Goal: Task Accomplishment & Management: Manage account settings

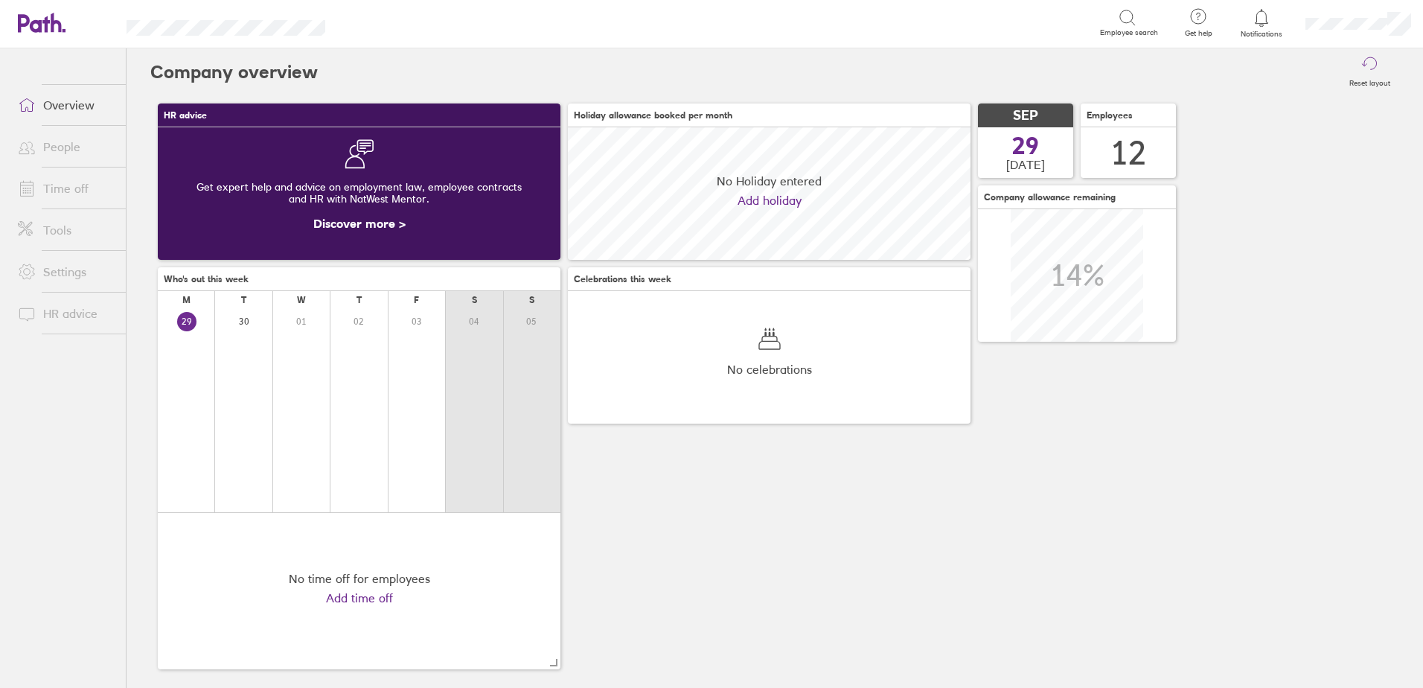
scroll to position [133, 403]
click at [66, 162] on link "People" at bounding box center [66, 147] width 120 height 30
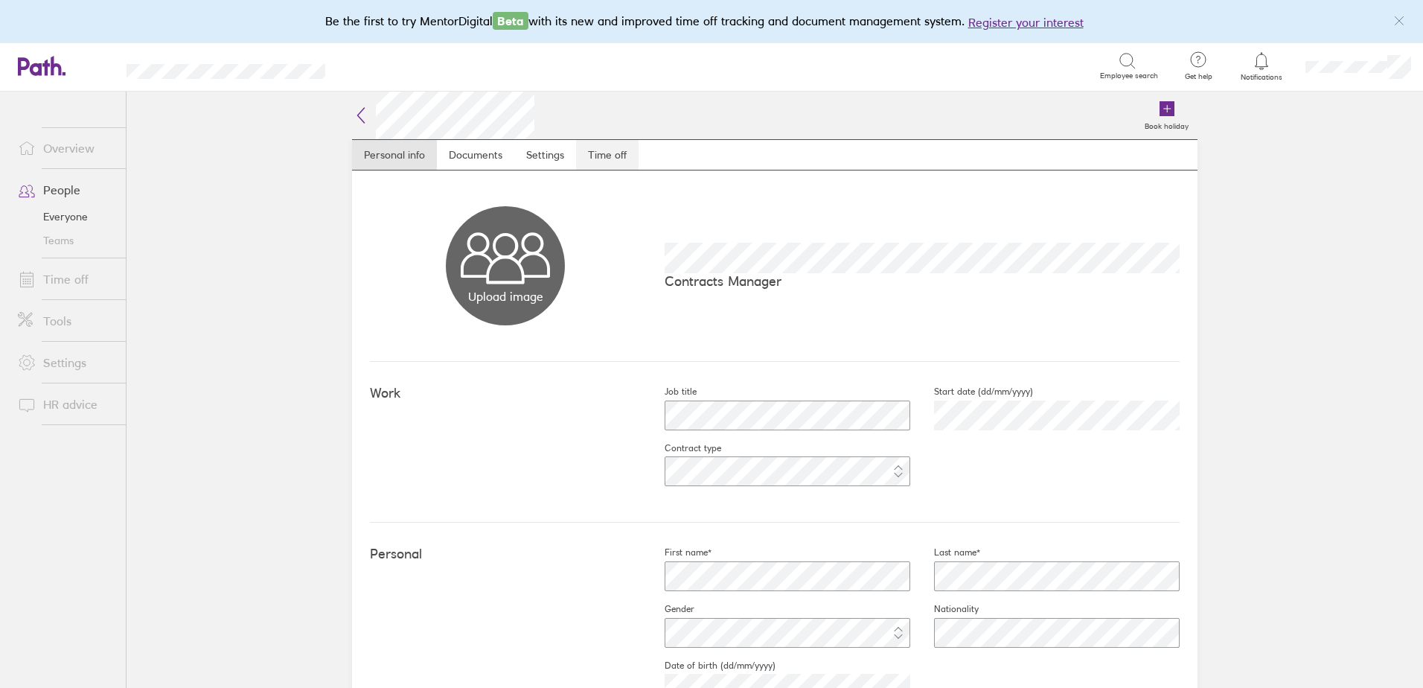
click at [607, 161] on link "Time off" at bounding box center [607, 155] width 63 height 30
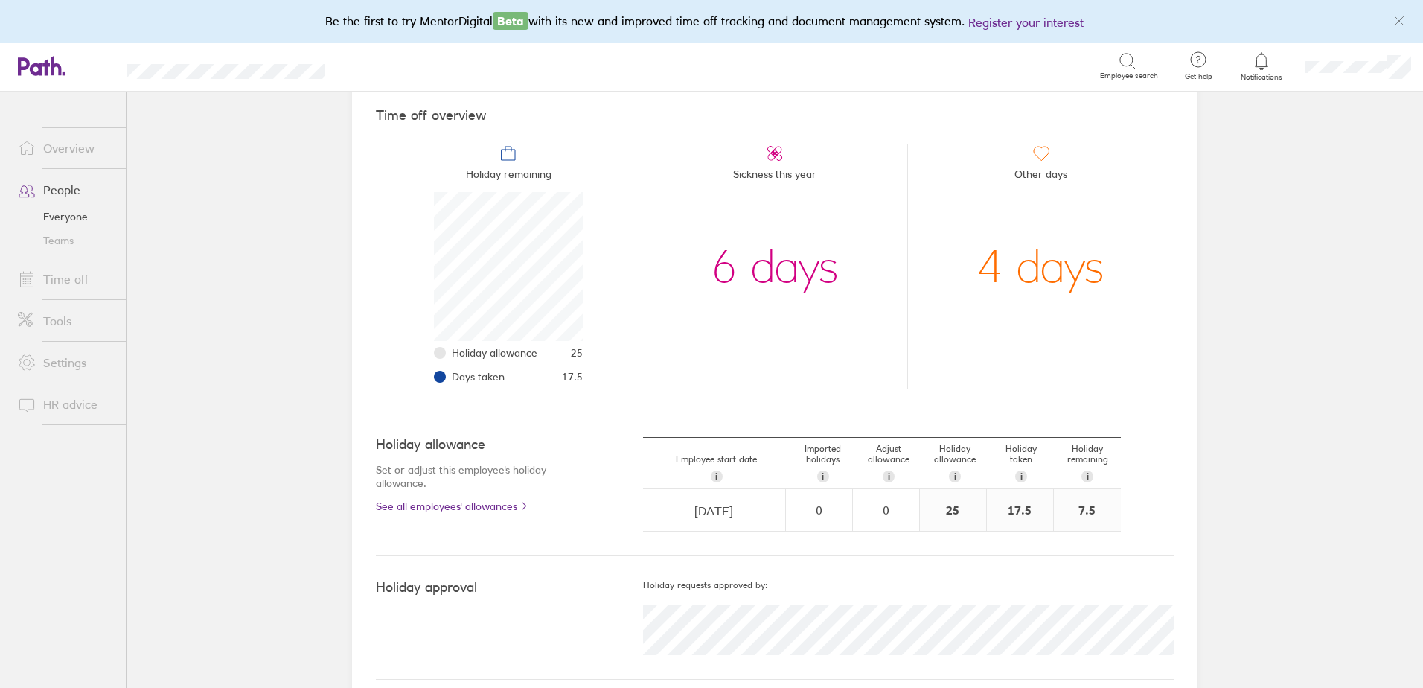
scroll to position [144, 0]
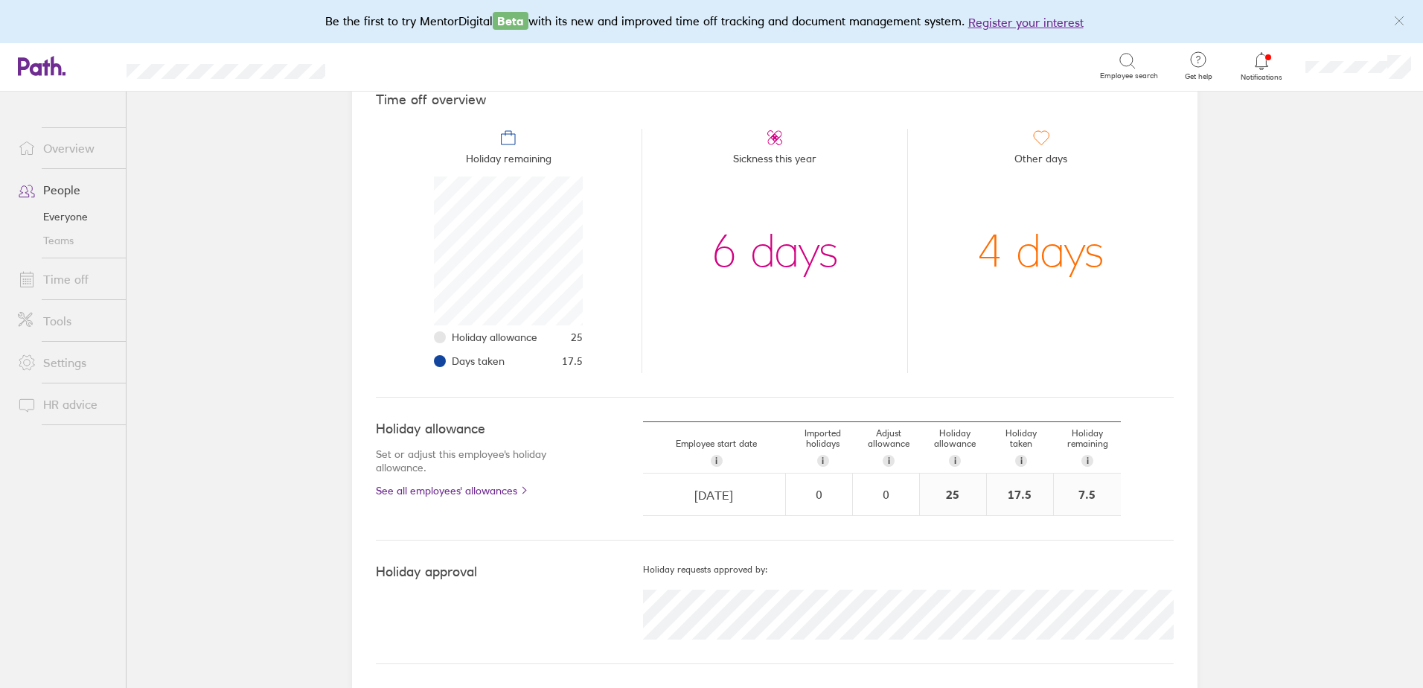
click at [79, 275] on link "Time off" at bounding box center [66, 279] width 120 height 30
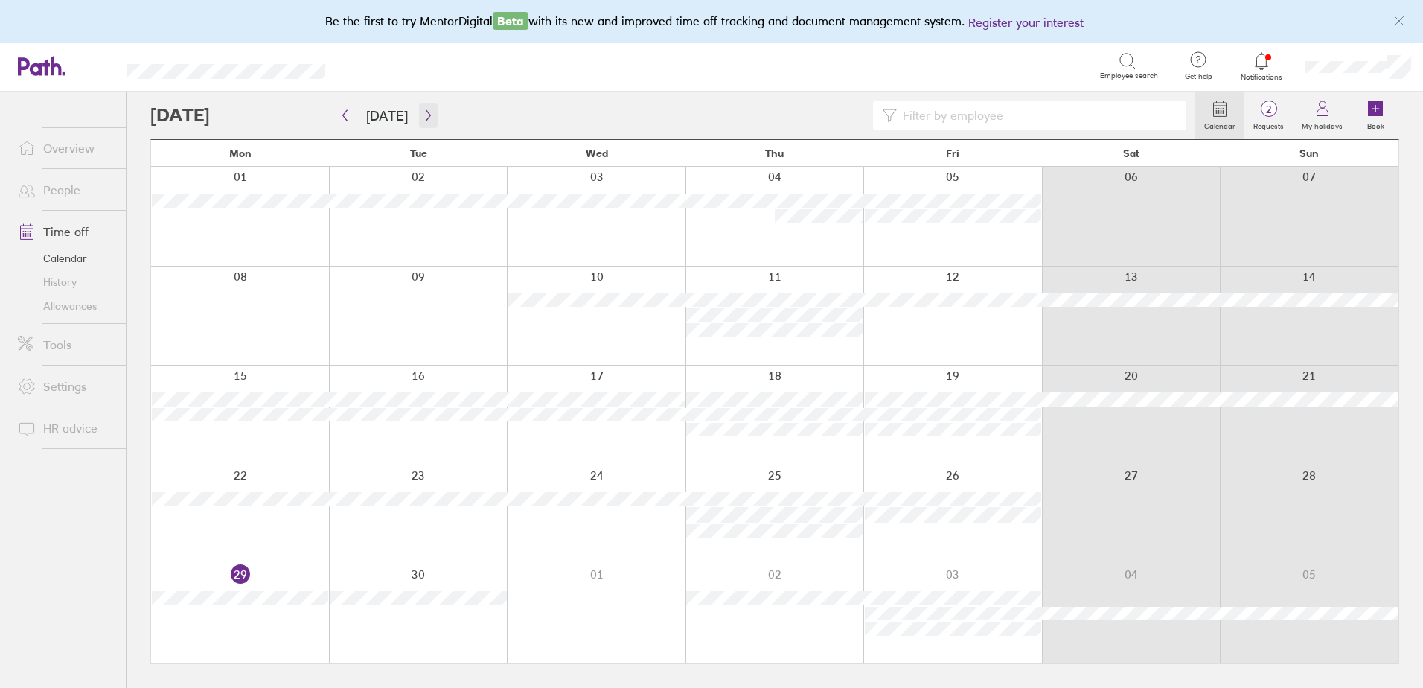
click at [426, 117] on icon "button" at bounding box center [428, 115] width 4 height 11
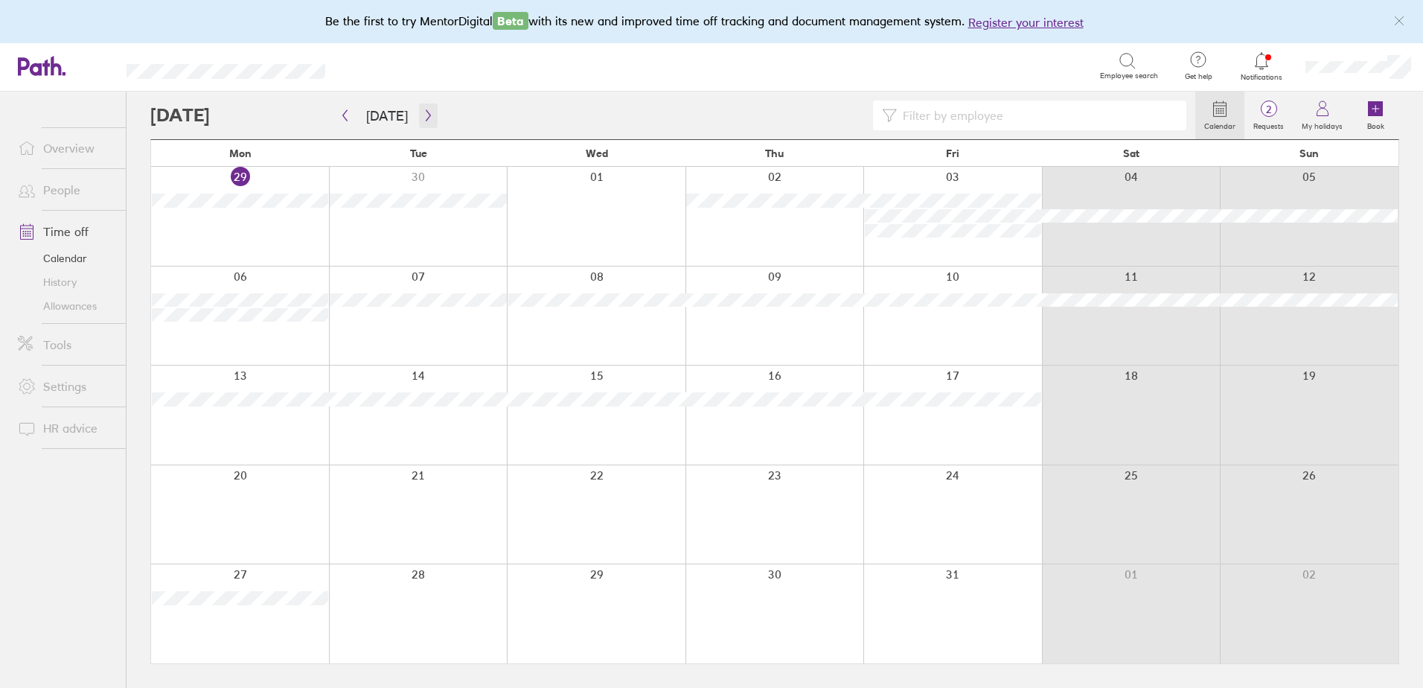
click at [427, 111] on icon "button" at bounding box center [428, 115] width 11 height 12
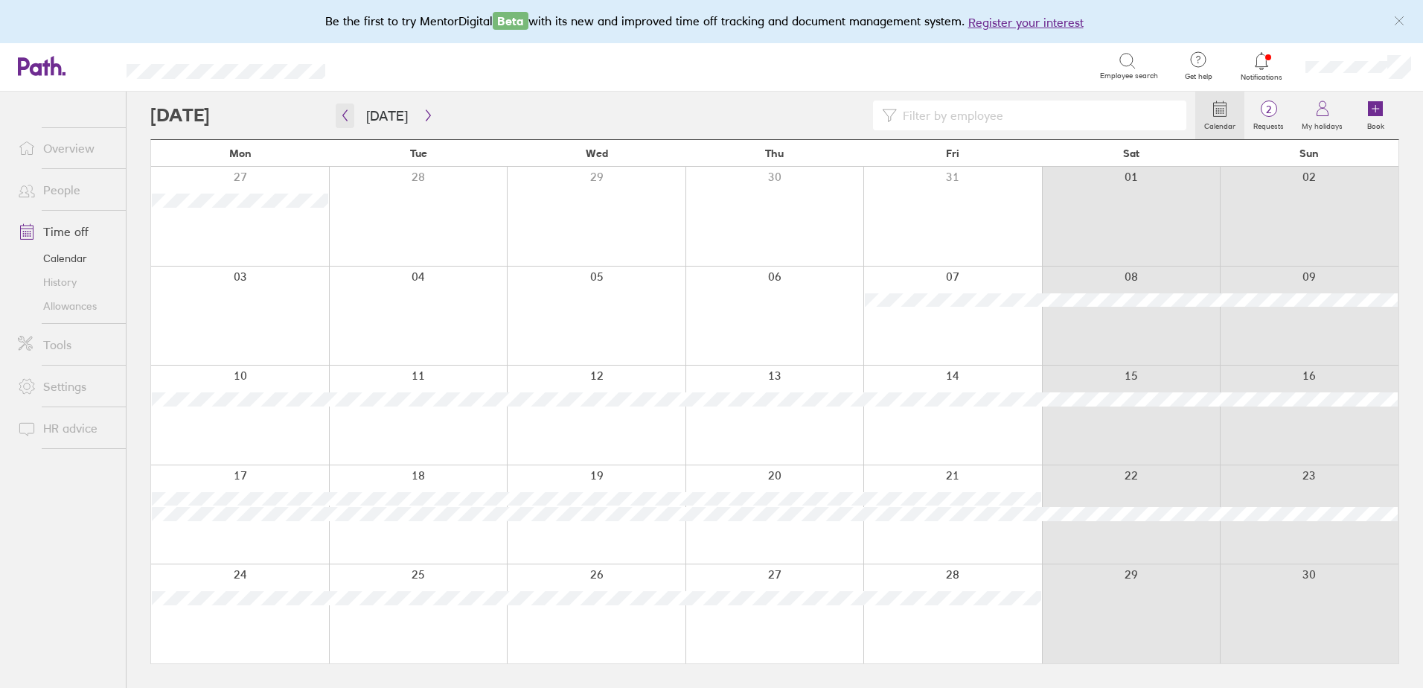
click at [341, 119] on icon "button" at bounding box center [344, 115] width 11 height 12
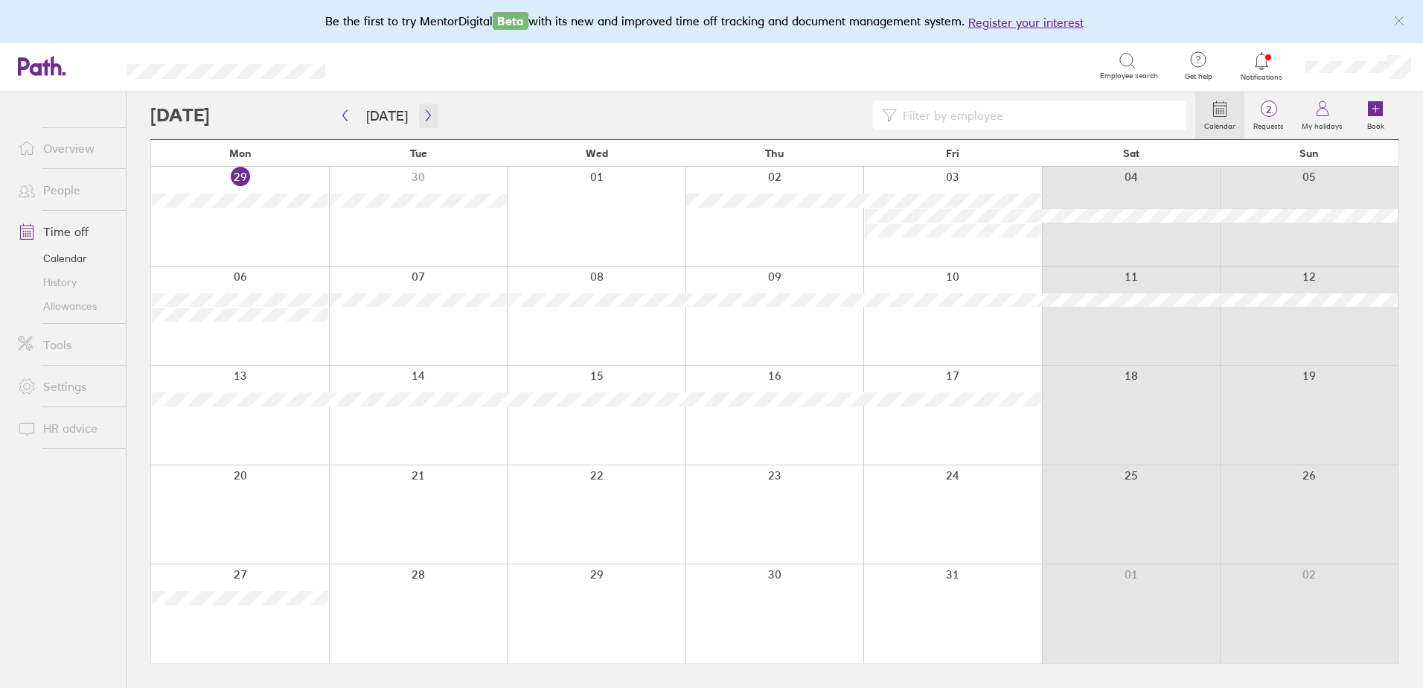
click at [424, 117] on icon "button" at bounding box center [428, 115] width 11 height 12
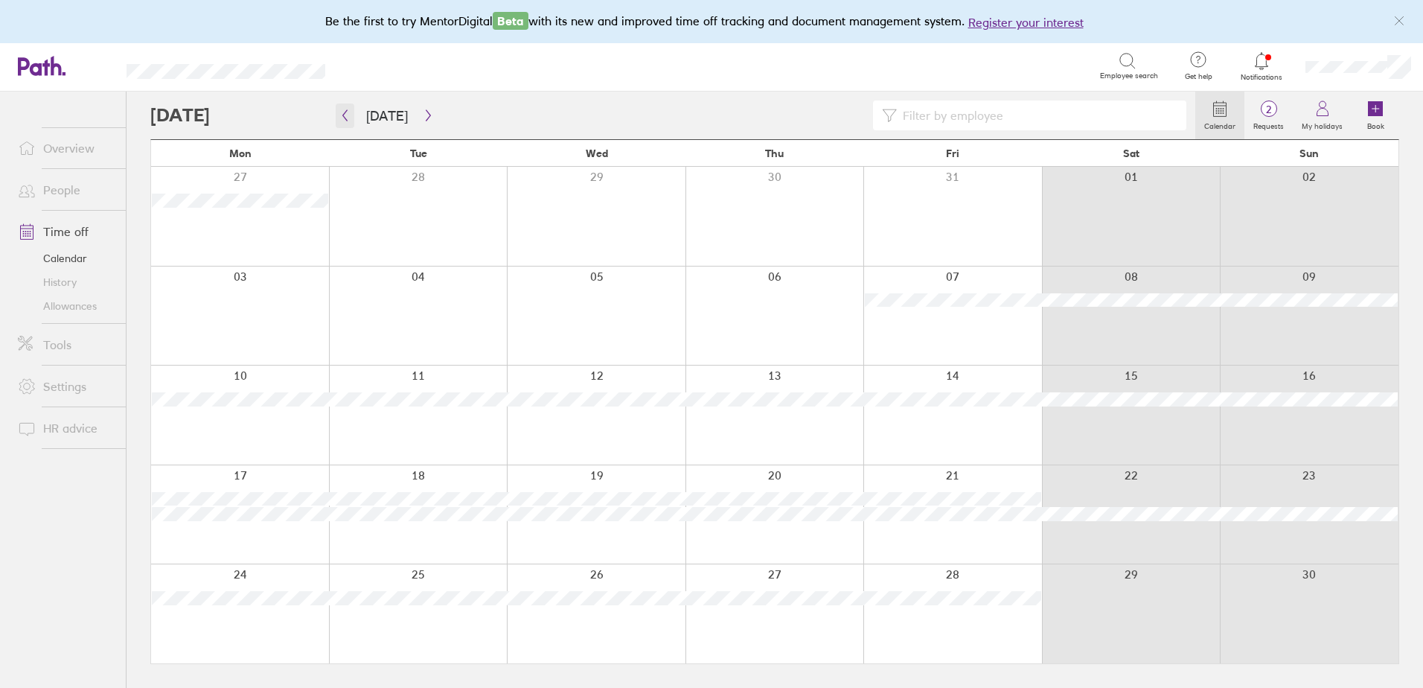
click at [345, 115] on icon "button" at bounding box center [344, 115] width 11 height 12
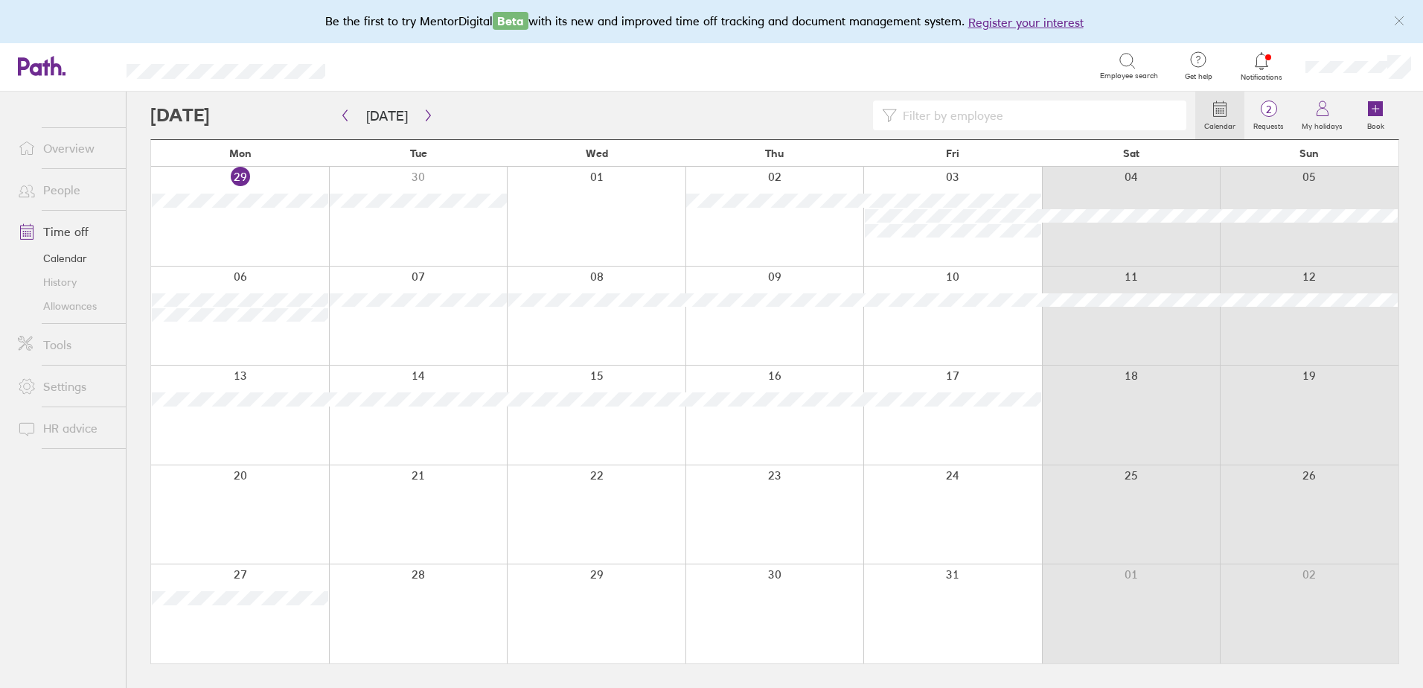
click at [421, 328] on div at bounding box center [418, 315] width 179 height 99
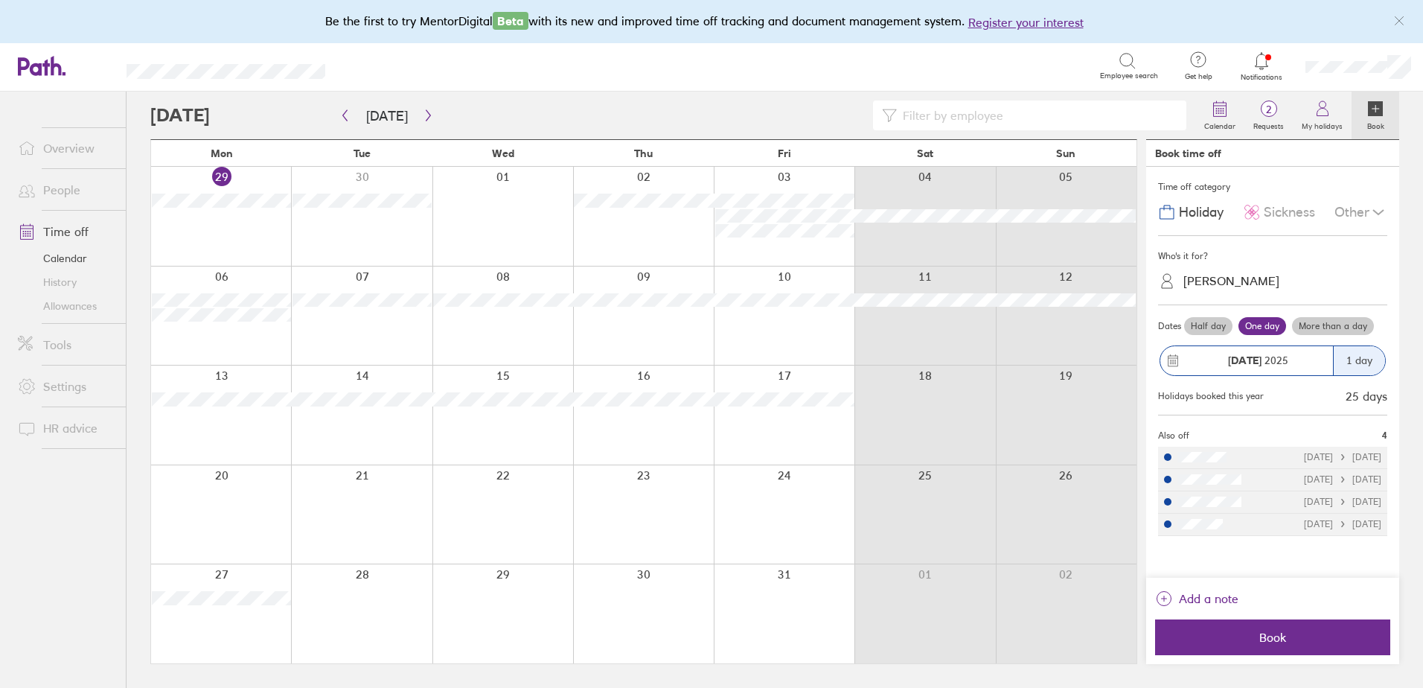
click at [1373, 196] on div "Time off category" at bounding box center [1272, 187] width 229 height 22
click at [1362, 209] on div "Other" at bounding box center [1361, 212] width 53 height 28
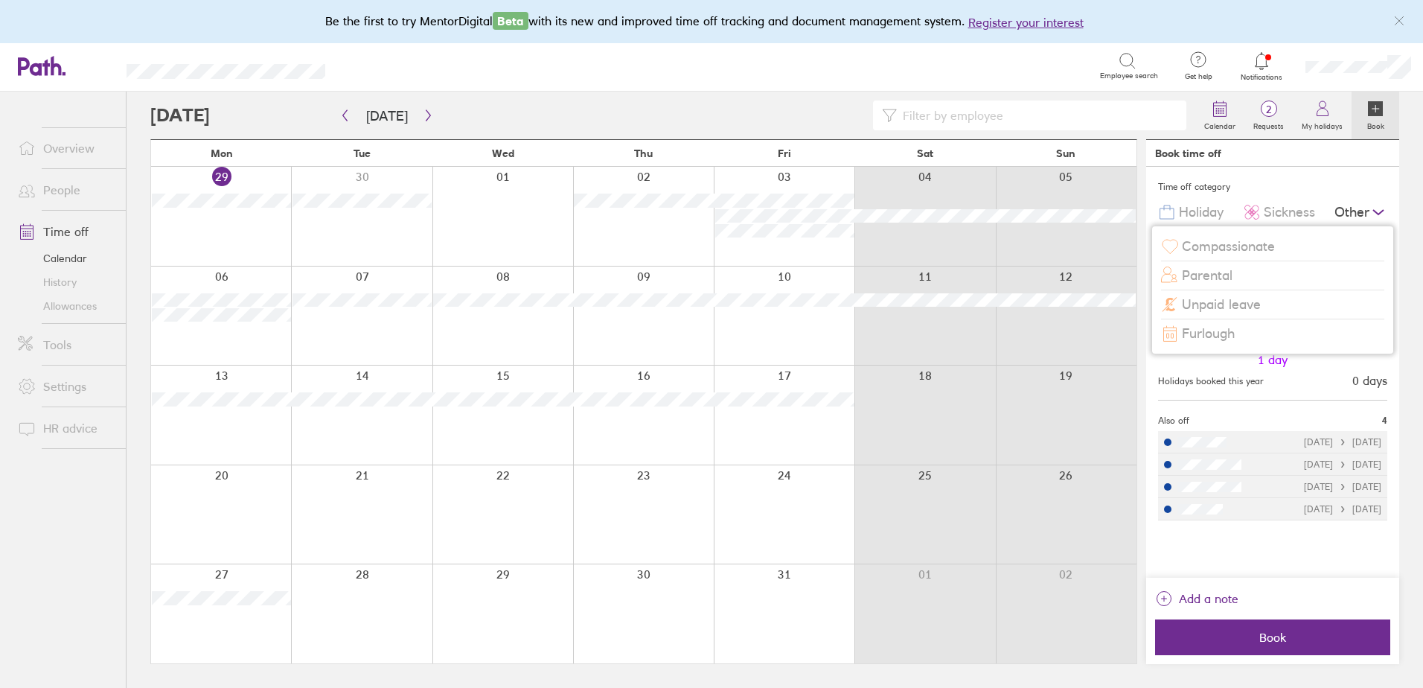
click at [1237, 311] on span "Unpaid leave" at bounding box center [1221, 305] width 79 height 16
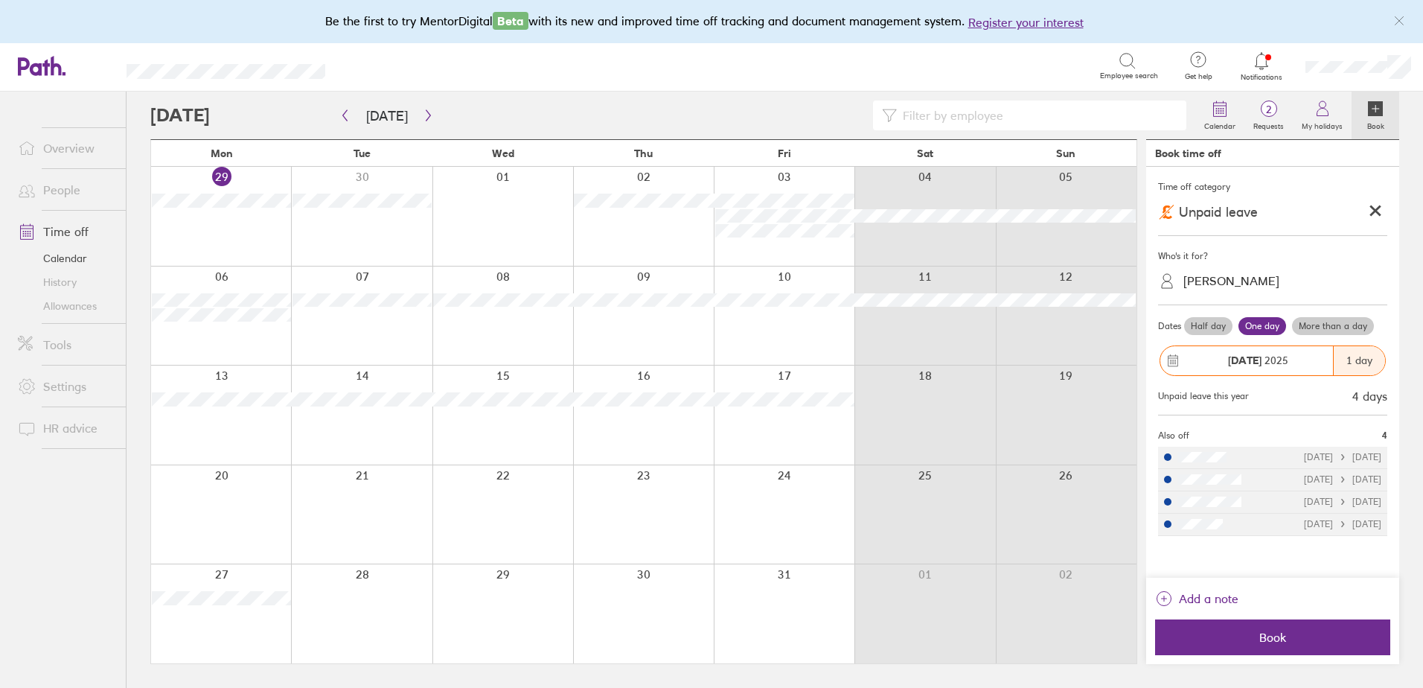
click at [1379, 207] on icon at bounding box center [1375, 211] width 8 height 8
click at [1206, 212] on span "Holiday" at bounding box center [1201, 213] width 45 height 16
click at [1370, 213] on icon at bounding box center [1379, 212] width 18 height 18
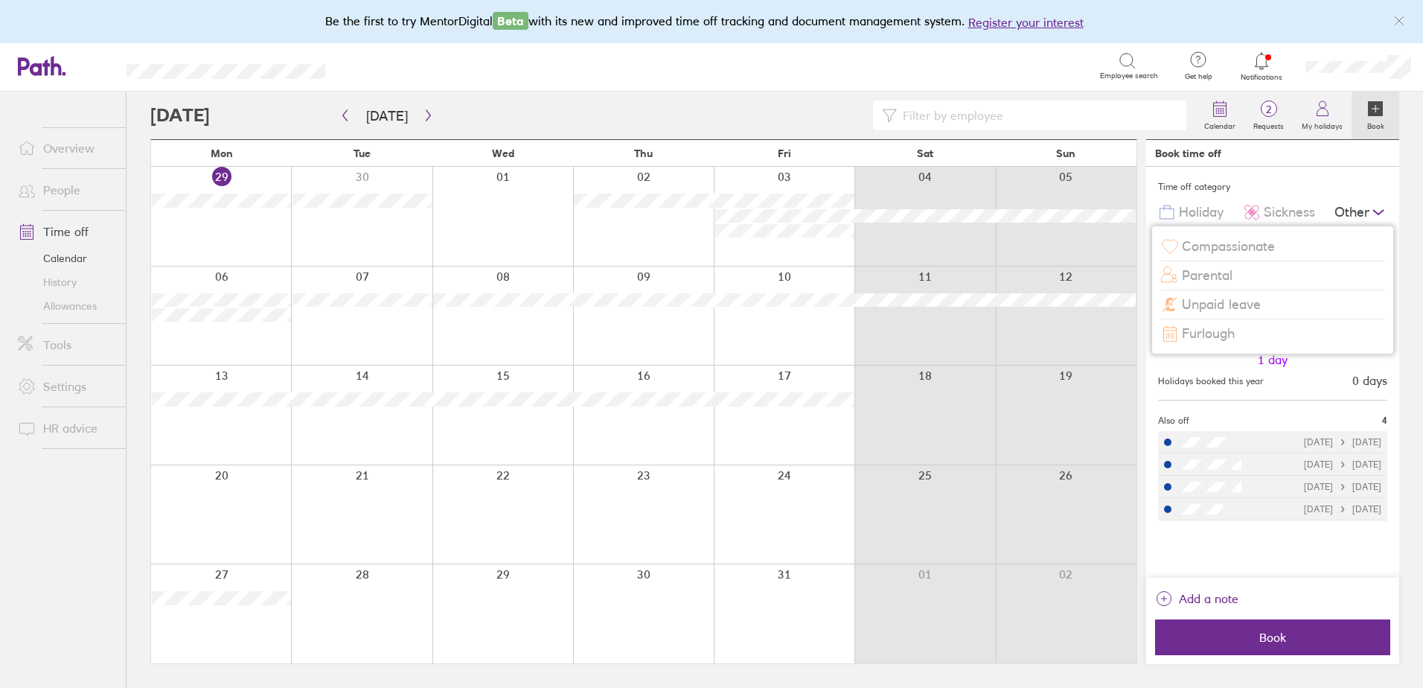
click at [1350, 215] on div "Other" at bounding box center [1361, 212] width 53 height 28
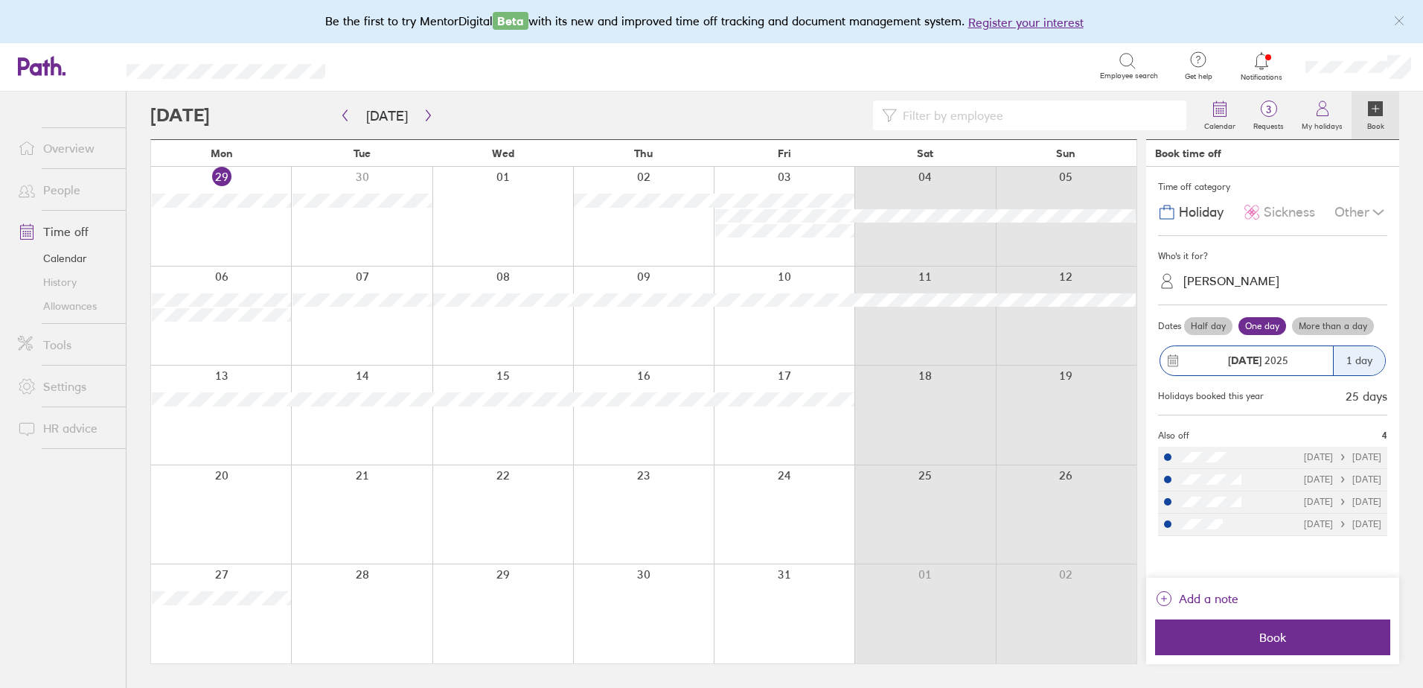
click at [1357, 201] on div "Other" at bounding box center [1361, 212] width 53 height 28
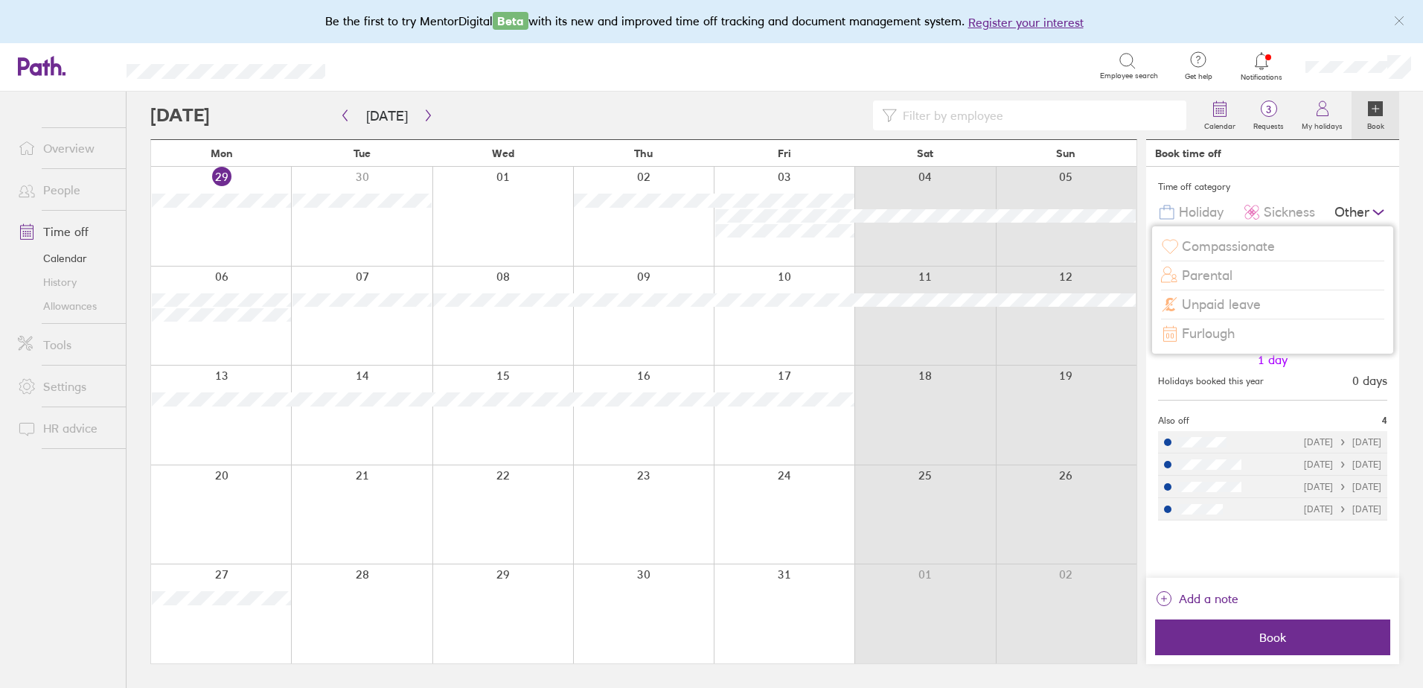
click at [1247, 312] on span "Unpaid leave" at bounding box center [1221, 305] width 79 height 16
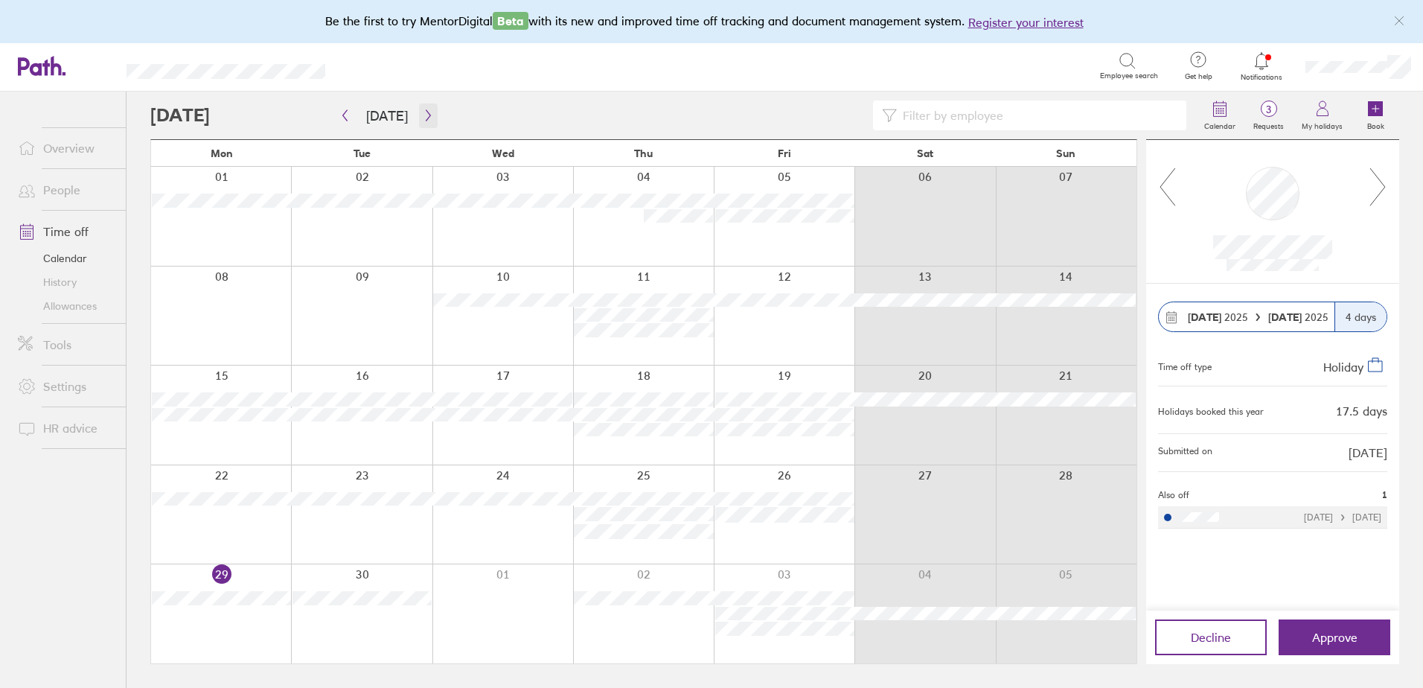
click at [425, 118] on icon "button" at bounding box center [428, 115] width 11 height 12
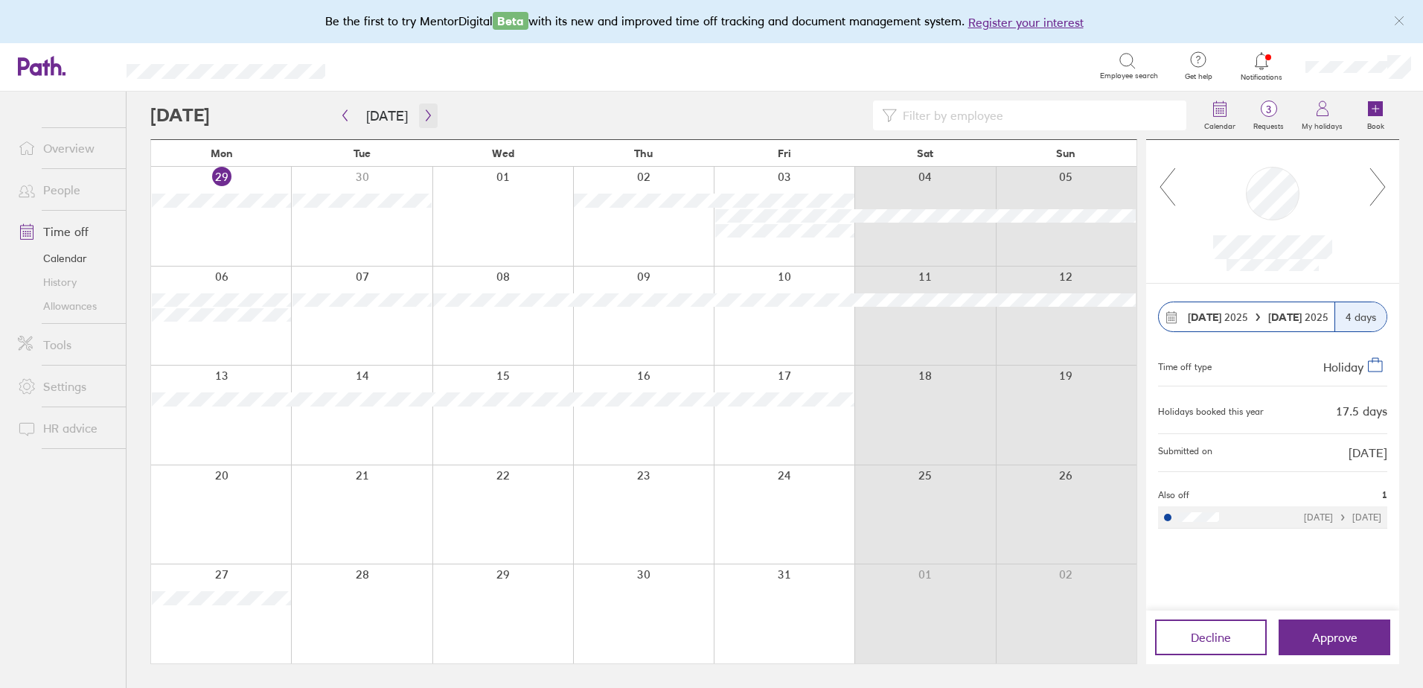
click at [425, 118] on icon "button" at bounding box center [428, 115] width 11 height 12
